Goal: Find specific page/section: Find specific page/section

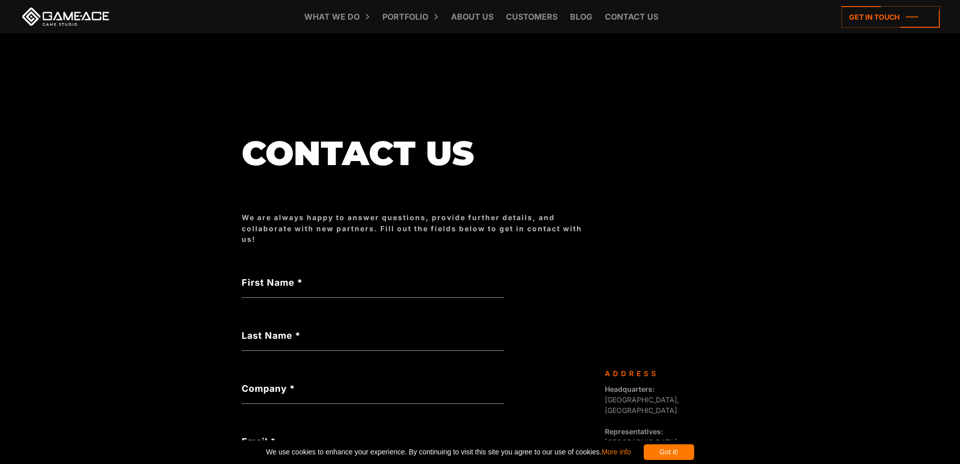
click at [242, 433] on input "Email *" at bounding box center [373, 444] width 262 height 23
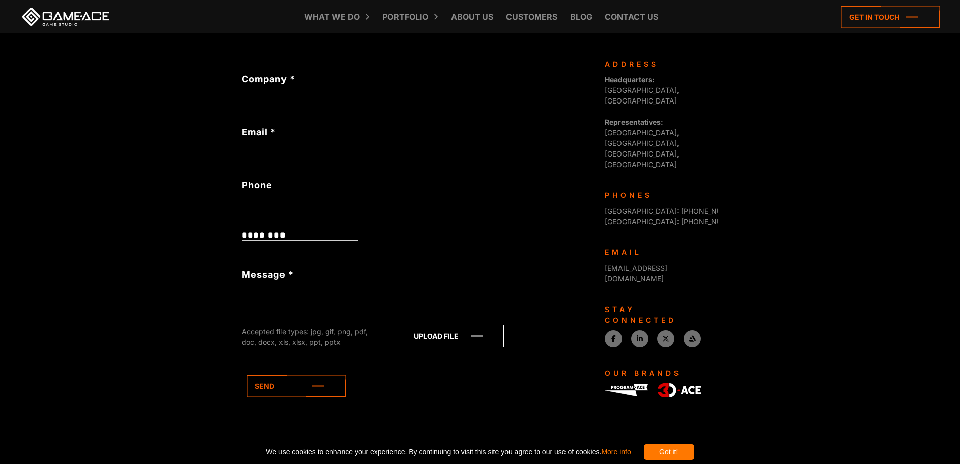
scroll to position [219, 0]
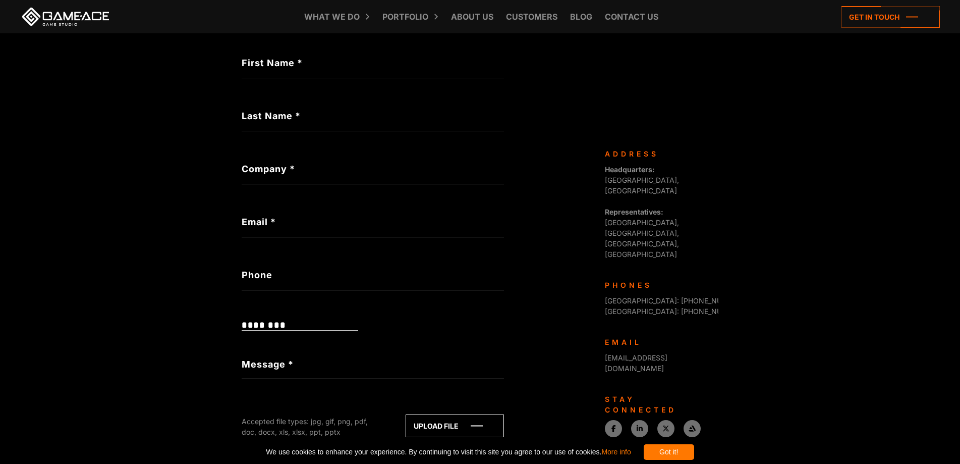
click at [690, 280] on div "Phones" at bounding box center [658, 285] width 106 height 11
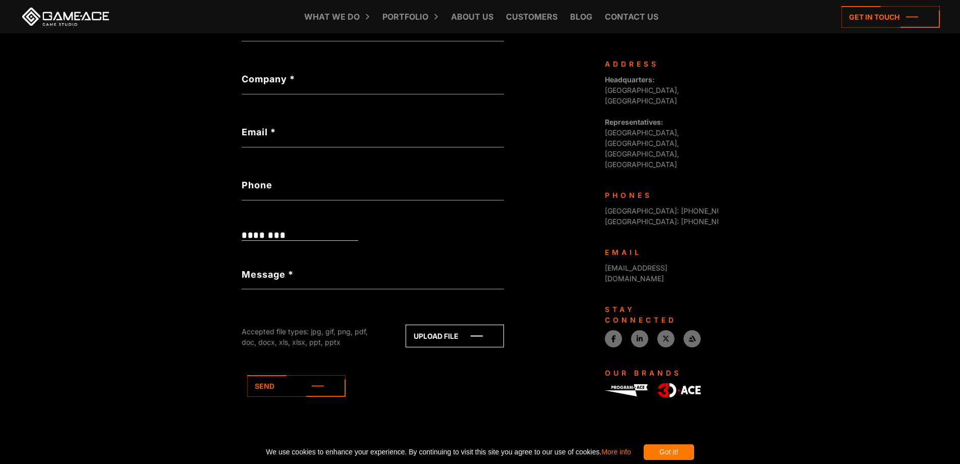
scroll to position [227, 0]
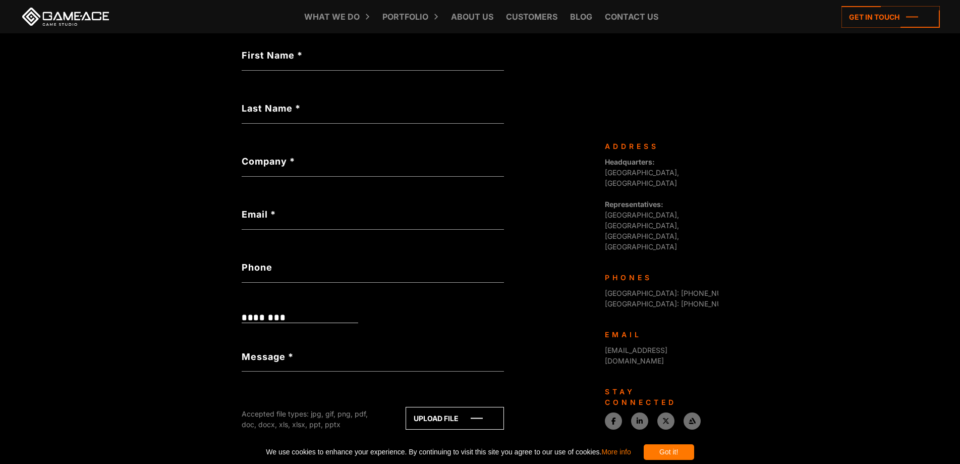
click at [695, 272] on div "Phones [GEOGRAPHIC_DATA]: [PHONE_NUMBER] [GEOGRAPHIC_DATA]: [PHONE_NUMBER]" at bounding box center [658, 290] width 106 height 37
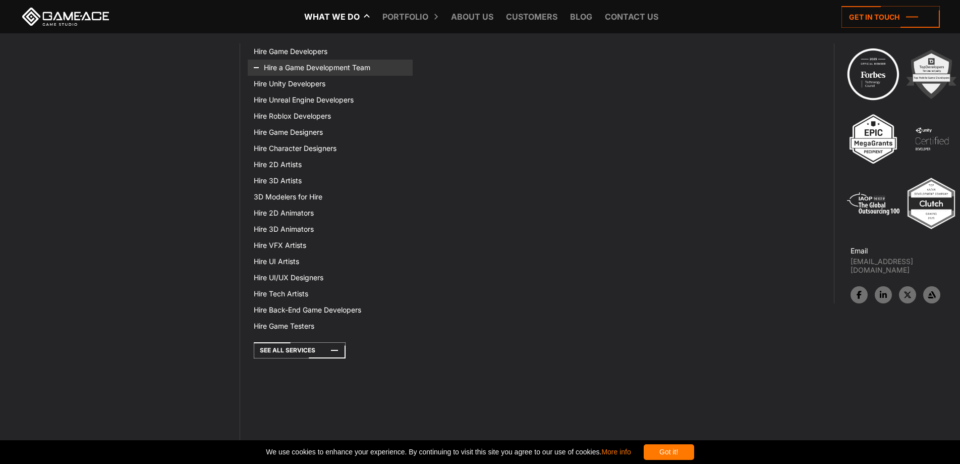
scroll to position [6763, 0]
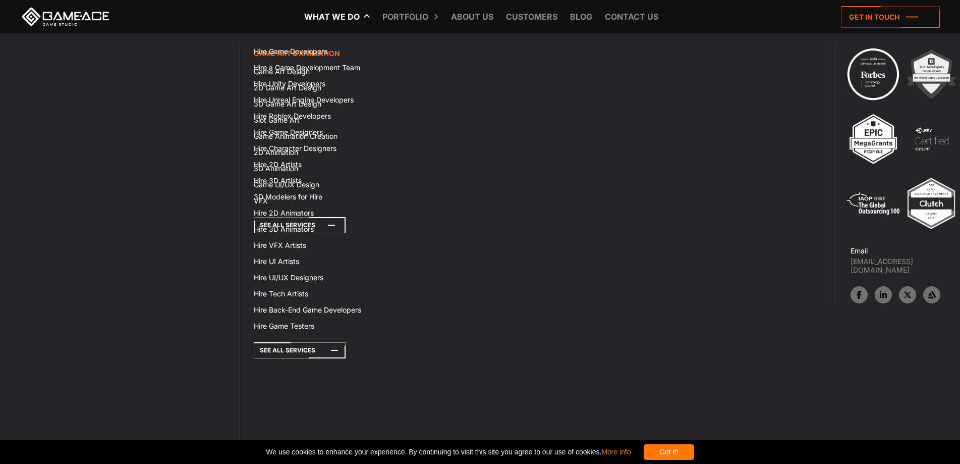
click at [286, 217] on icon at bounding box center [300, 225] width 92 height 16
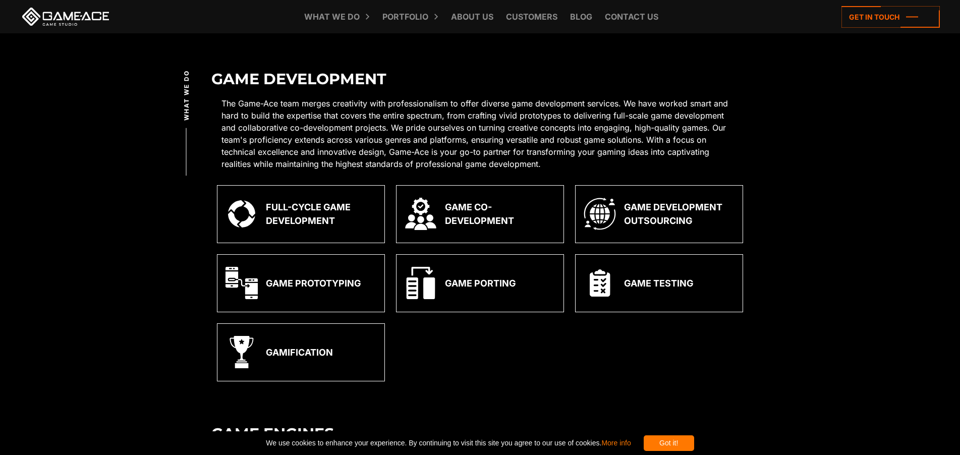
scroll to position [261, 0]
